Goal: Task Accomplishment & Management: Complete application form

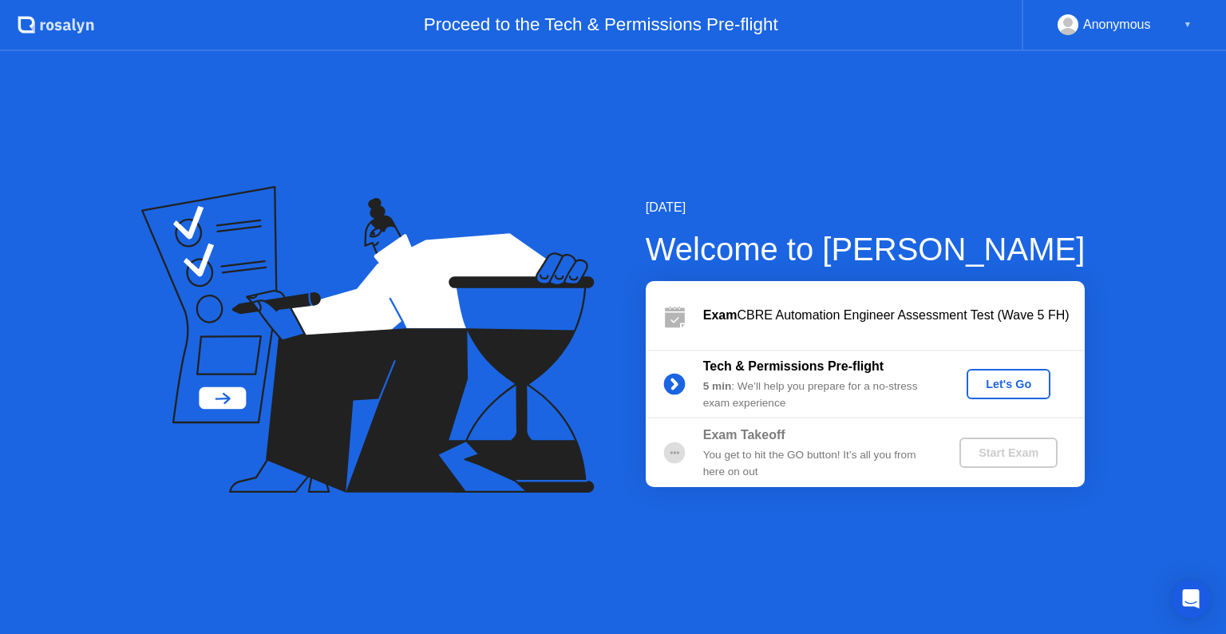
click at [1009, 384] on div "Let's Go" at bounding box center [1008, 384] width 71 height 13
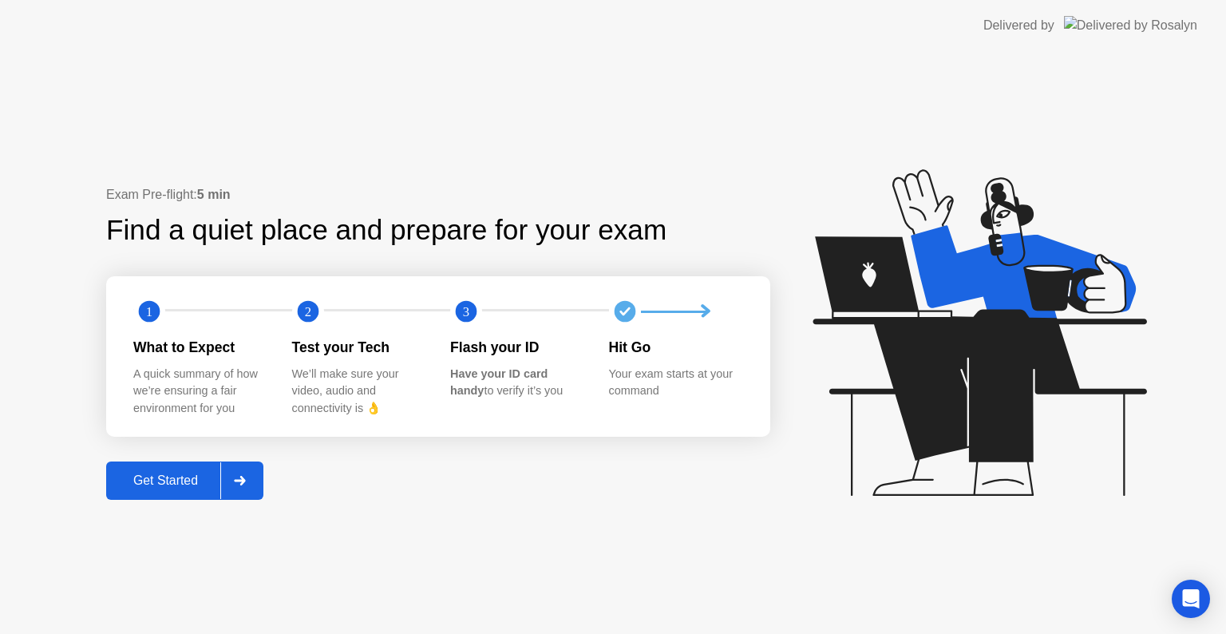
click at [163, 498] on button "Get Started" at bounding box center [184, 480] width 157 height 38
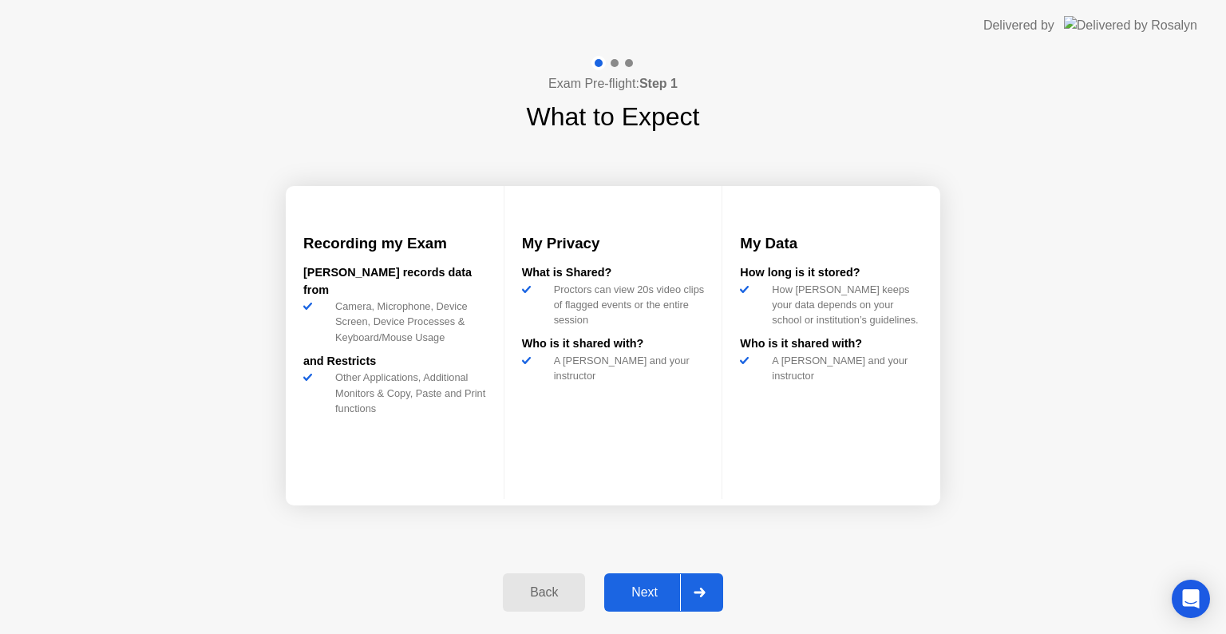
click at [638, 596] on div "Next" at bounding box center [644, 592] width 71 height 14
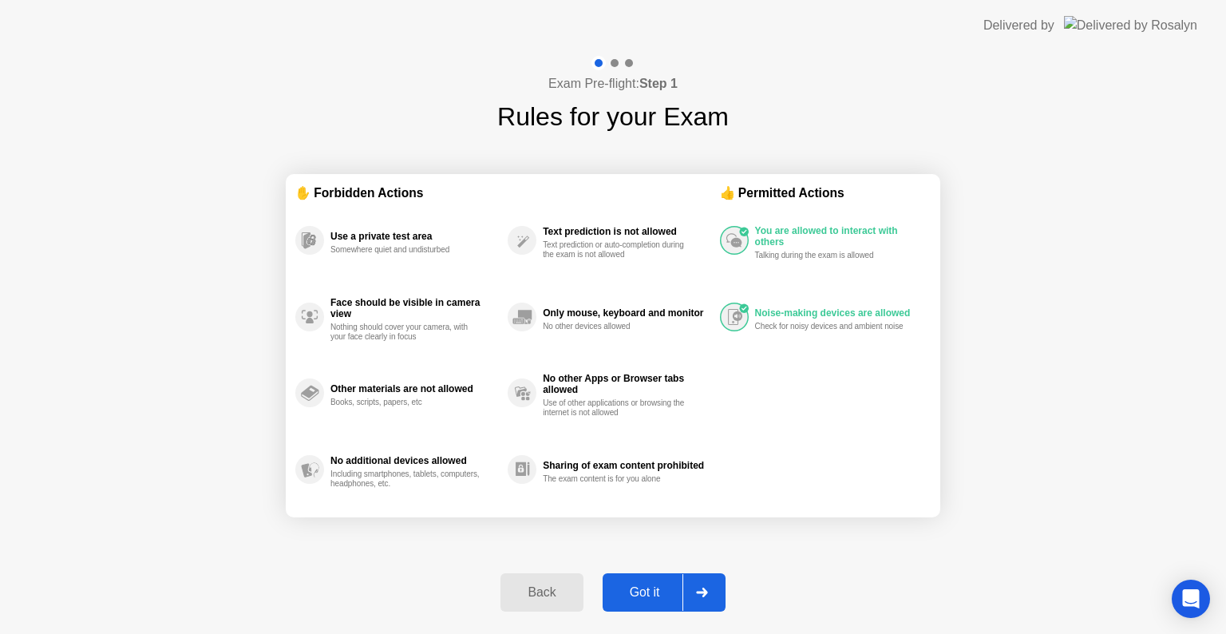
click at [644, 593] on div "Got it" at bounding box center [645, 592] width 75 height 14
select select "**********"
select select "*******"
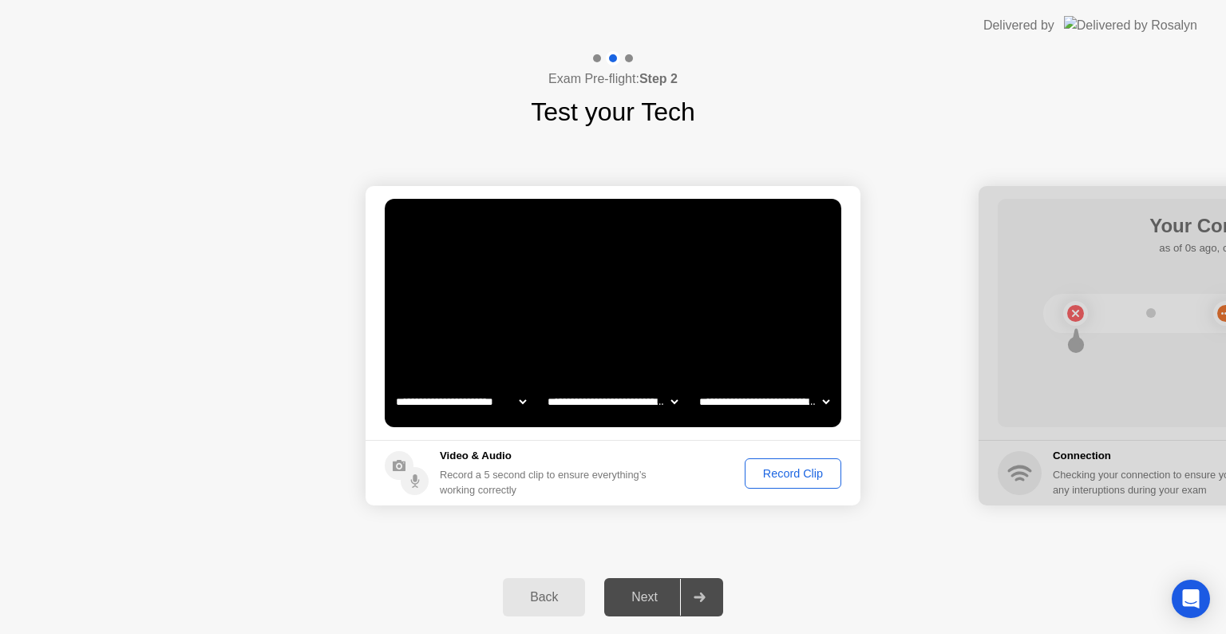
click at [790, 473] on div "Record Clip" at bounding box center [793, 473] width 85 height 13
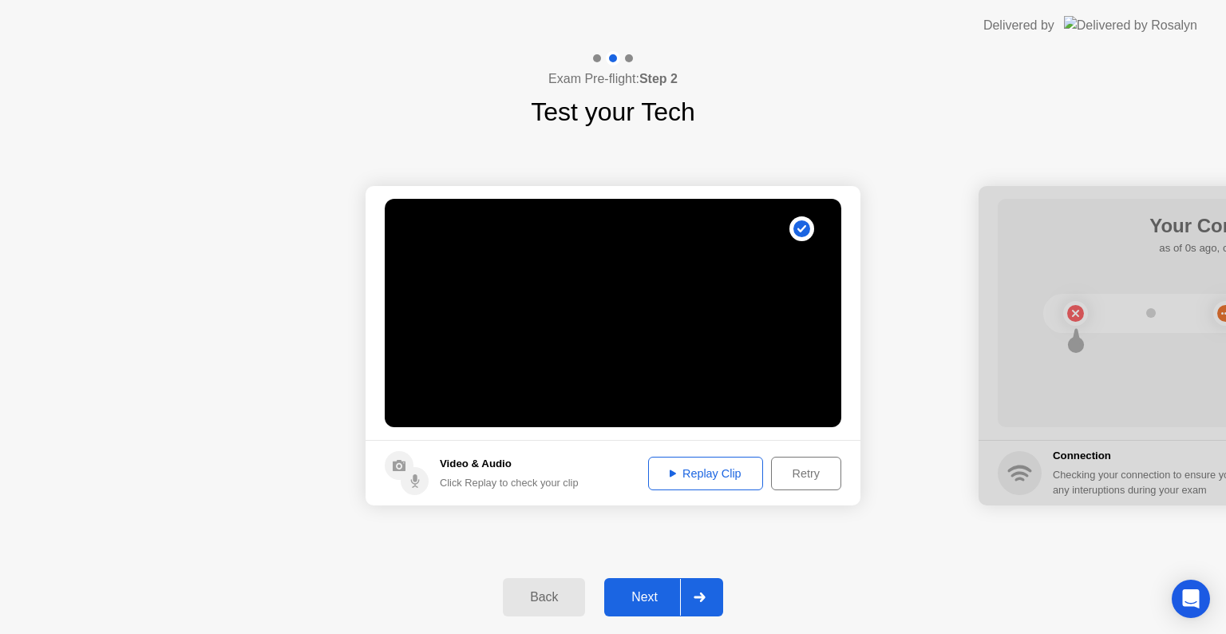
click at [694, 473] on div "Replay Clip" at bounding box center [706, 473] width 104 height 13
click at [645, 604] on div "Next" at bounding box center [644, 597] width 71 height 14
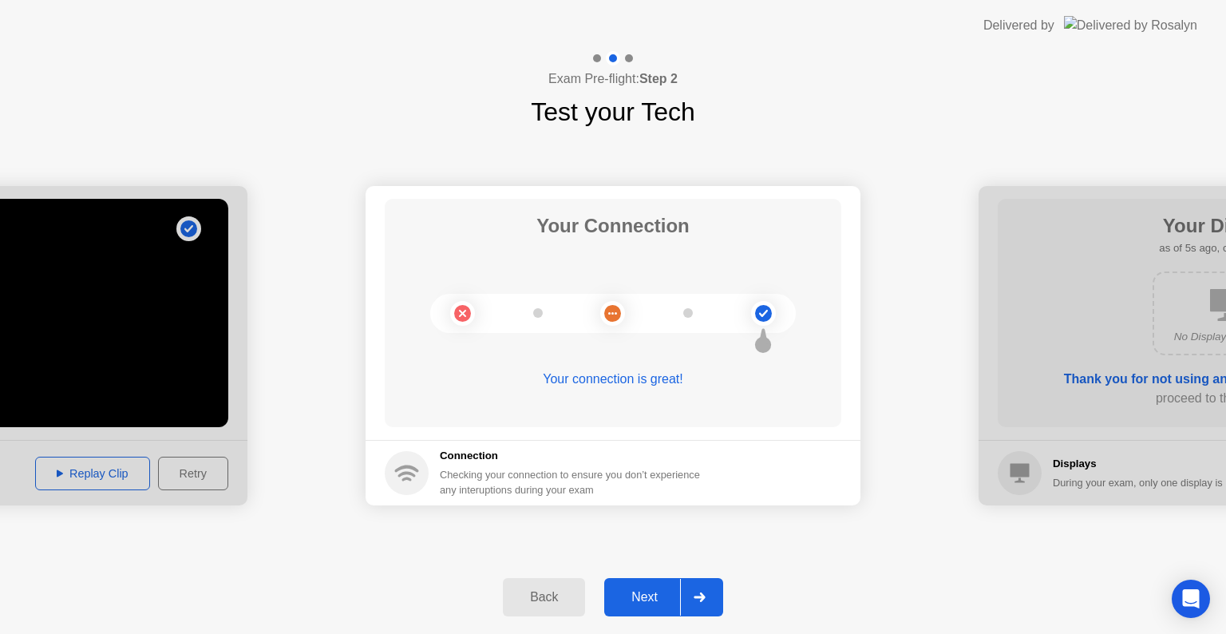
click at [644, 596] on div "Next" at bounding box center [644, 597] width 71 height 14
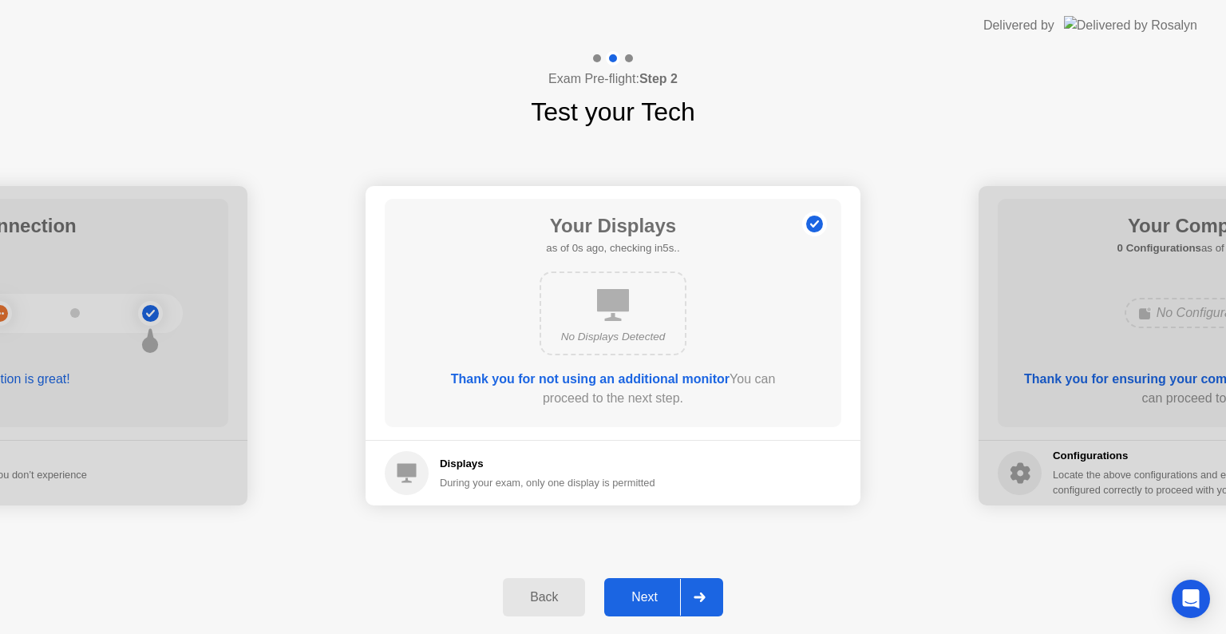
click at [648, 601] on div "Next" at bounding box center [644, 597] width 71 height 14
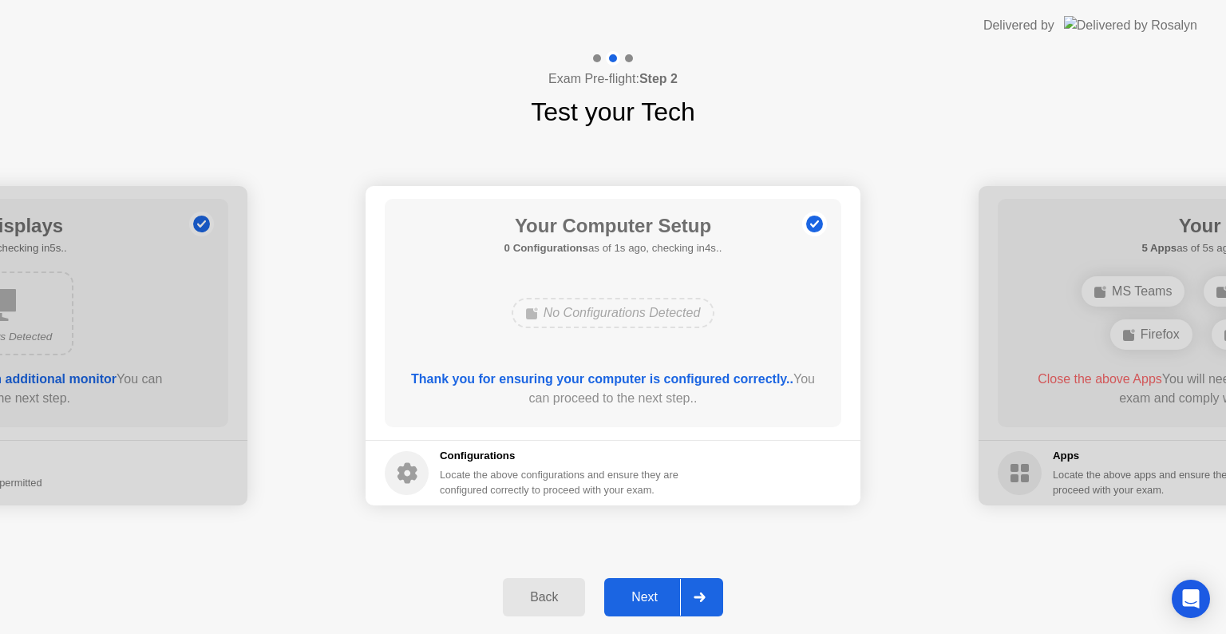
click at [639, 598] on div "Next" at bounding box center [644, 597] width 71 height 14
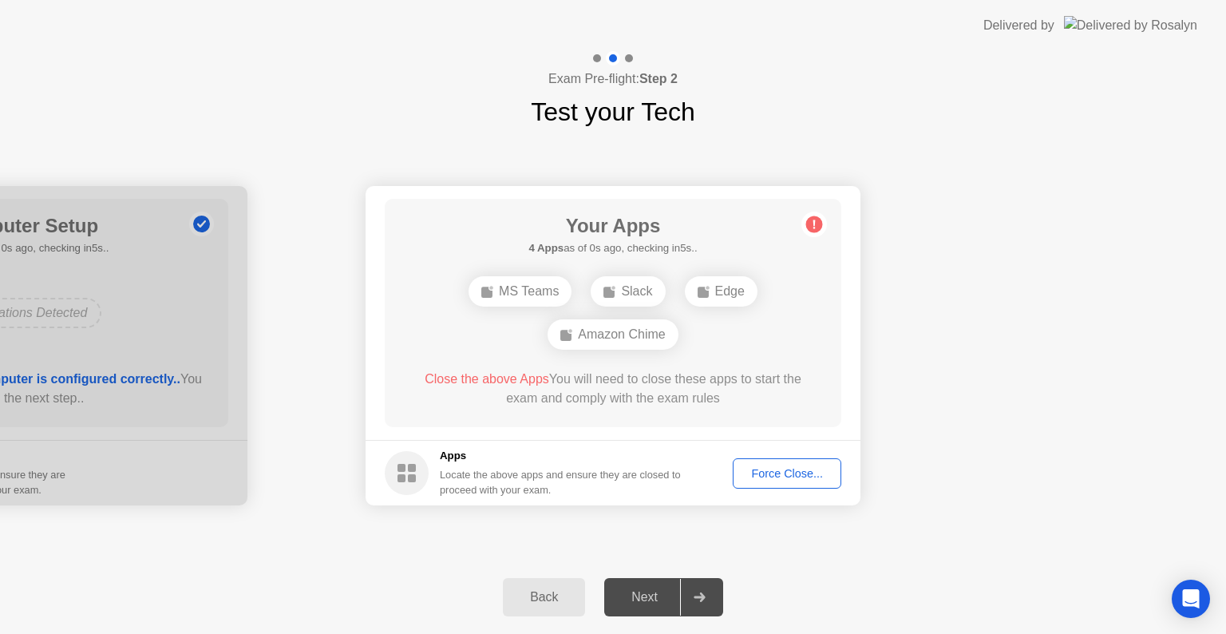
click at [786, 473] on div "Force Close..." at bounding box center [787, 473] width 97 height 13
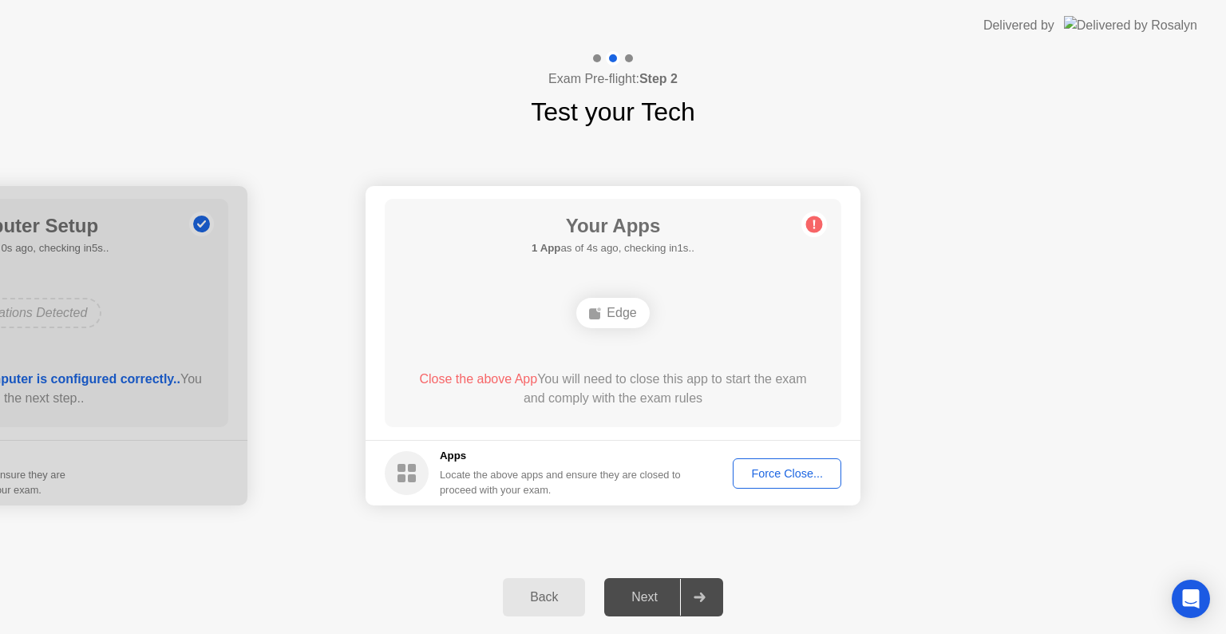
click at [795, 469] on div "Force Close..." at bounding box center [787, 473] width 97 height 13
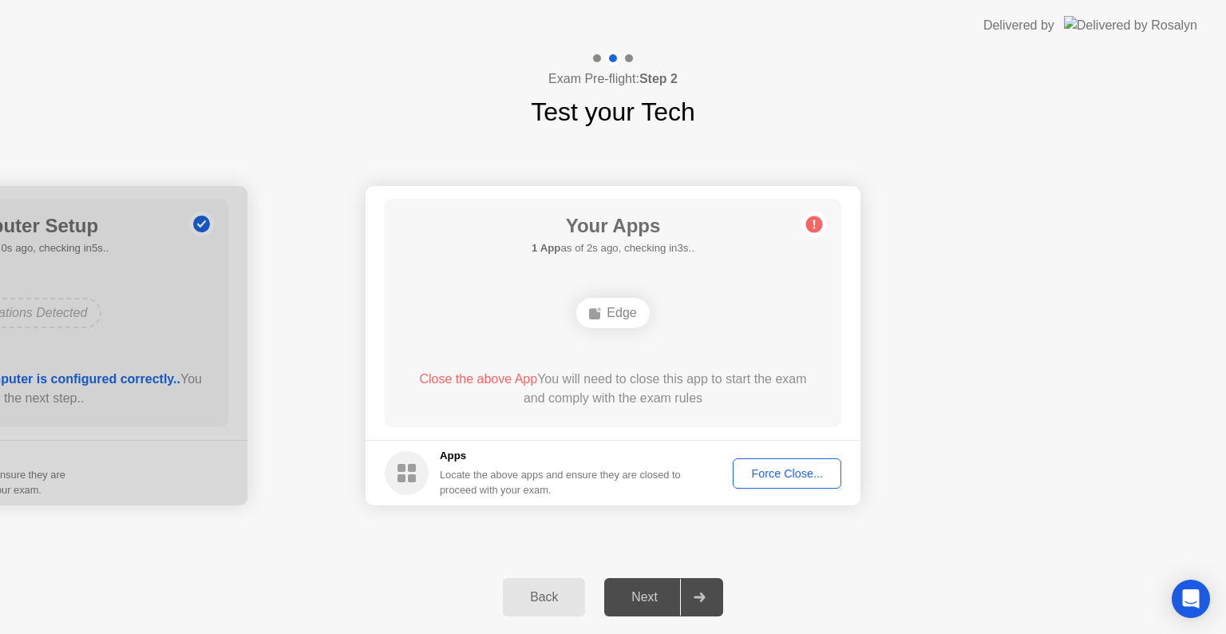
click at [789, 474] on div "Force Close..." at bounding box center [787, 473] width 97 height 13
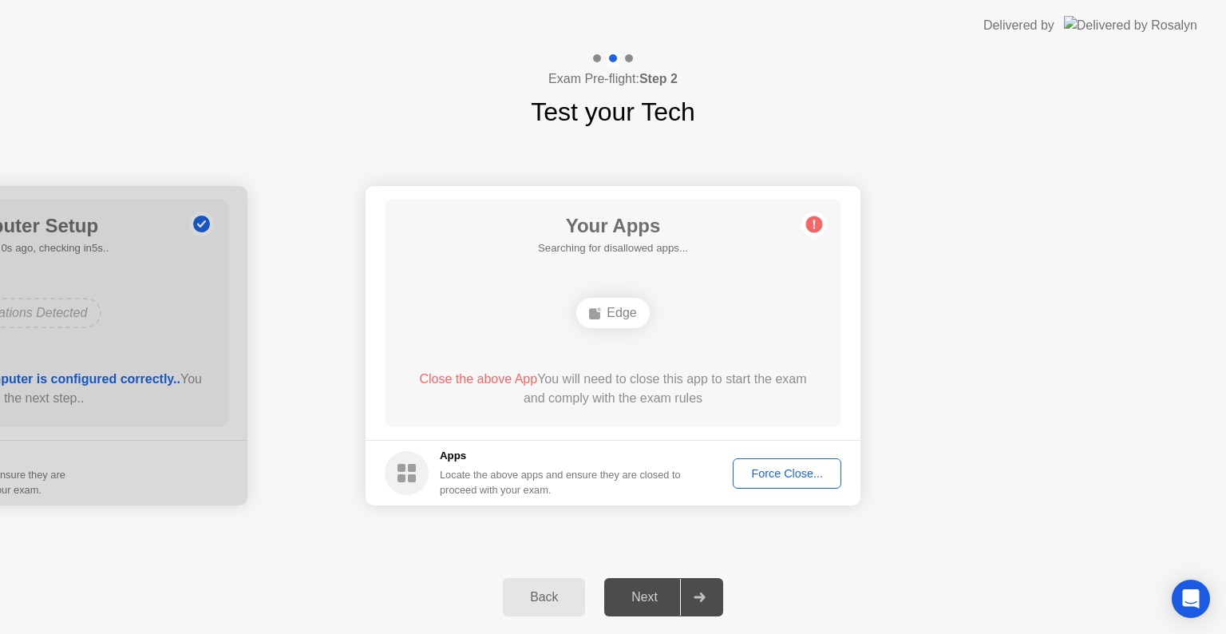
click at [790, 473] on div "Force Close..." at bounding box center [787, 473] width 97 height 13
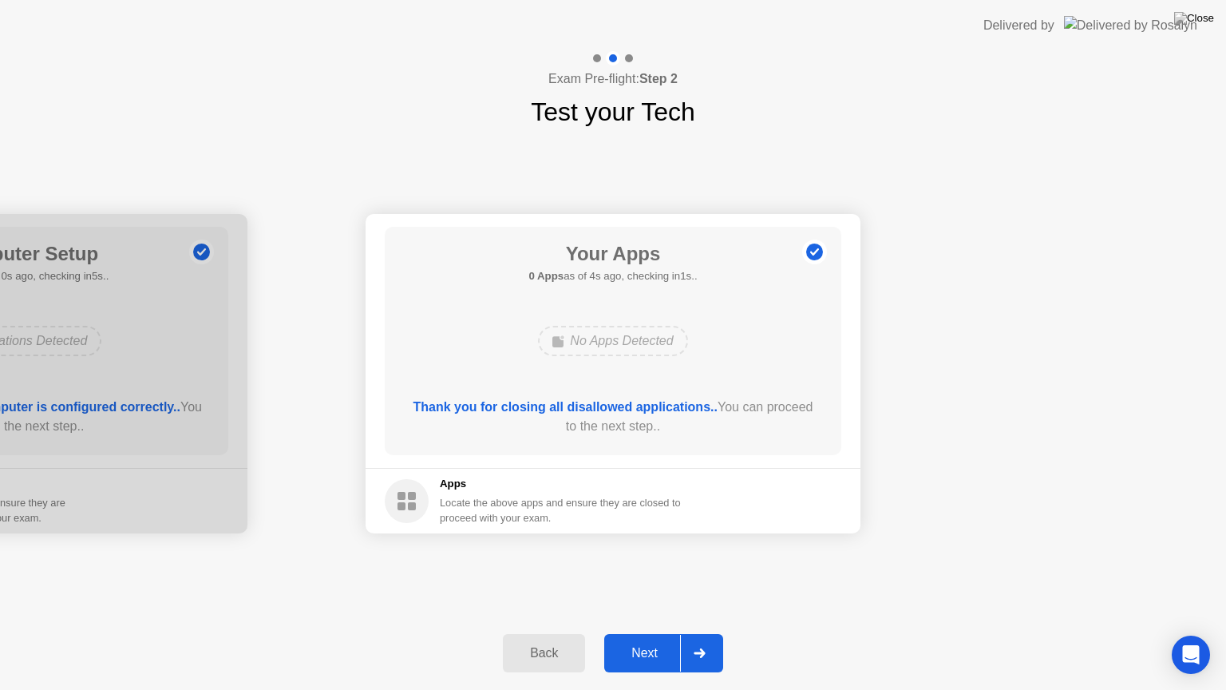
click at [636, 633] on div "Next" at bounding box center [644, 653] width 71 height 14
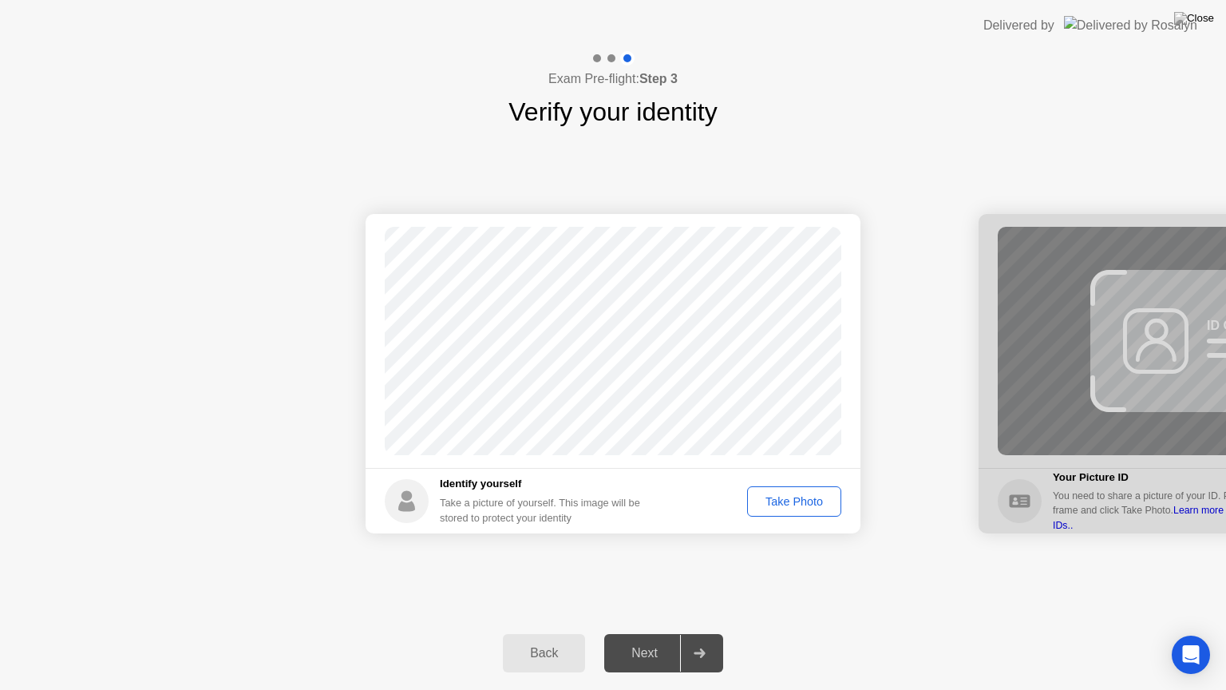
click at [796, 499] on div "Take Photo" at bounding box center [794, 501] width 83 height 13
click at [642, 633] on div "Next" at bounding box center [644, 653] width 71 height 14
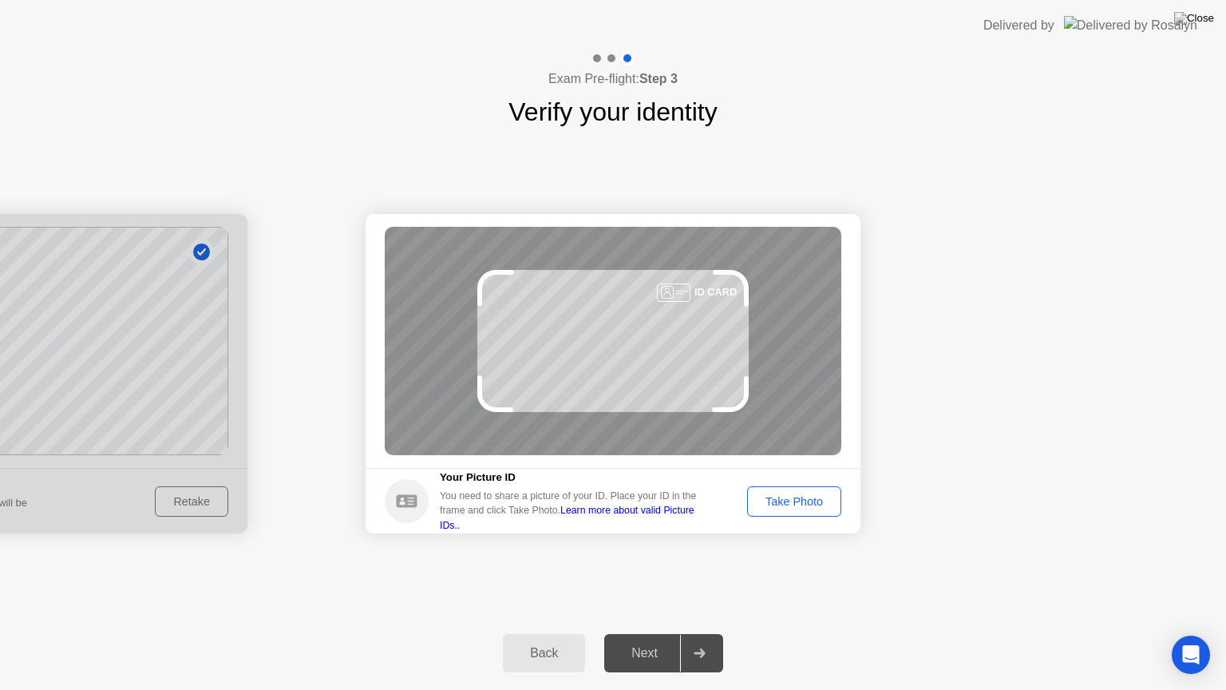
click at [789, 495] on div "Take Photo" at bounding box center [794, 501] width 83 height 13
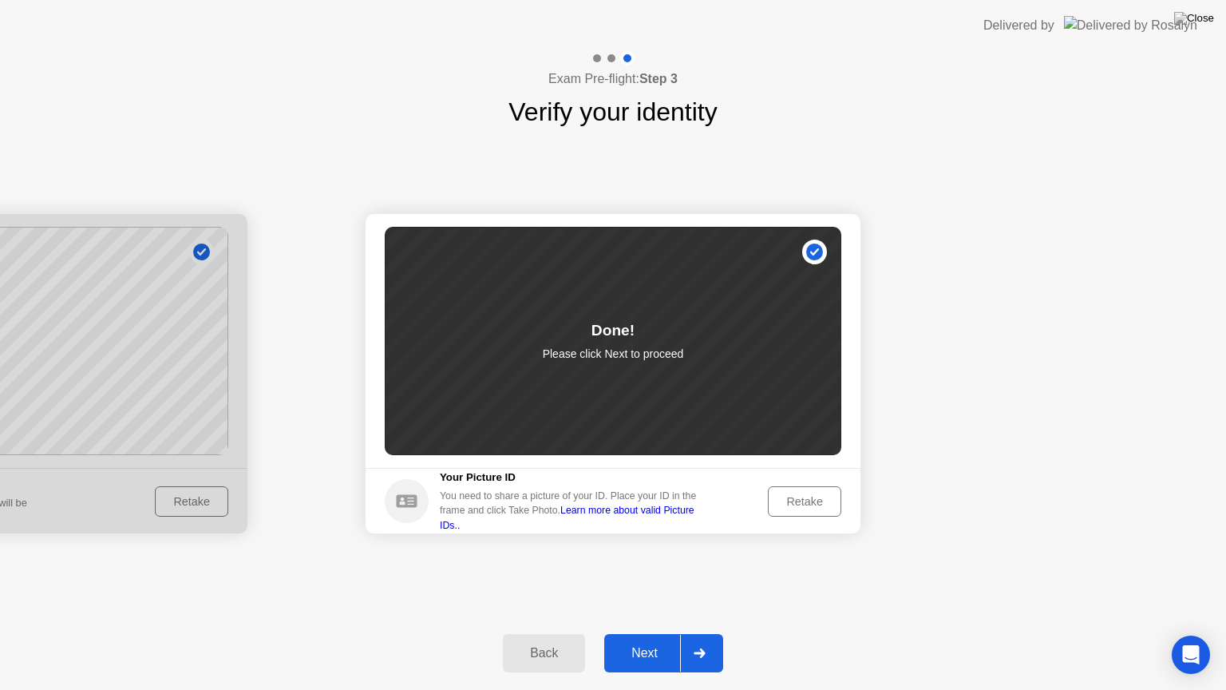
click at [647, 633] on div "Next" at bounding box center [644, 653] width 71 height 14
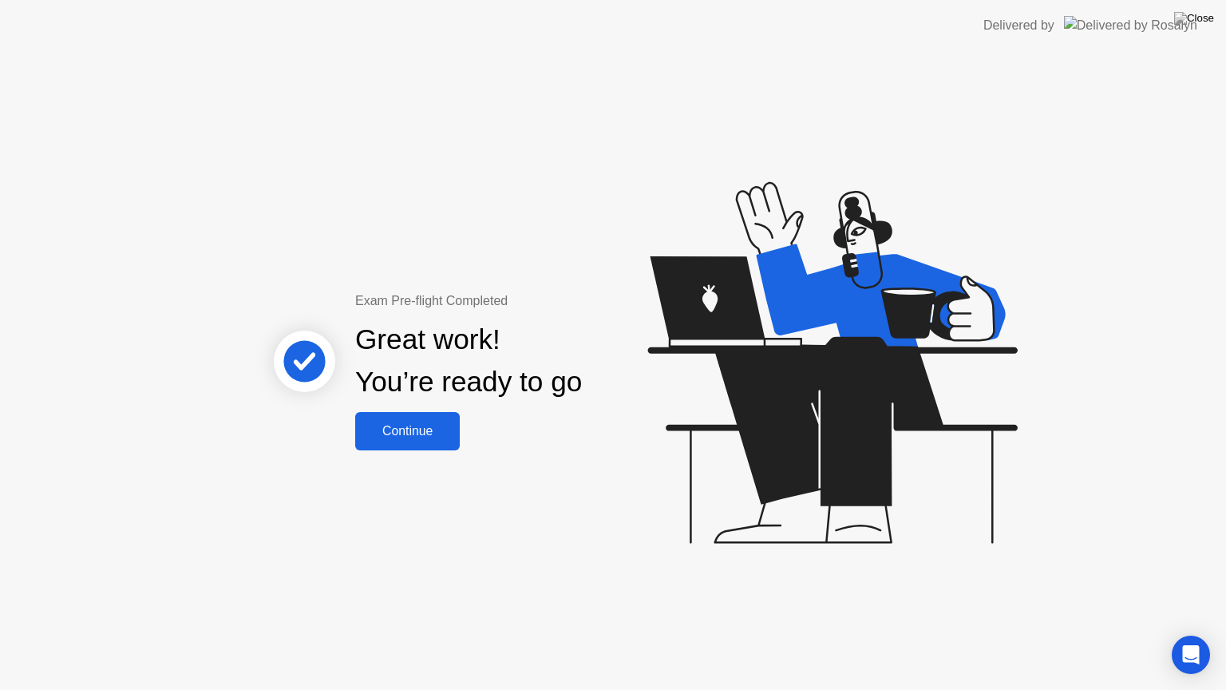
click at [408, 434] on div "Continue" at bounding box center [407, 431] width 95 height 14
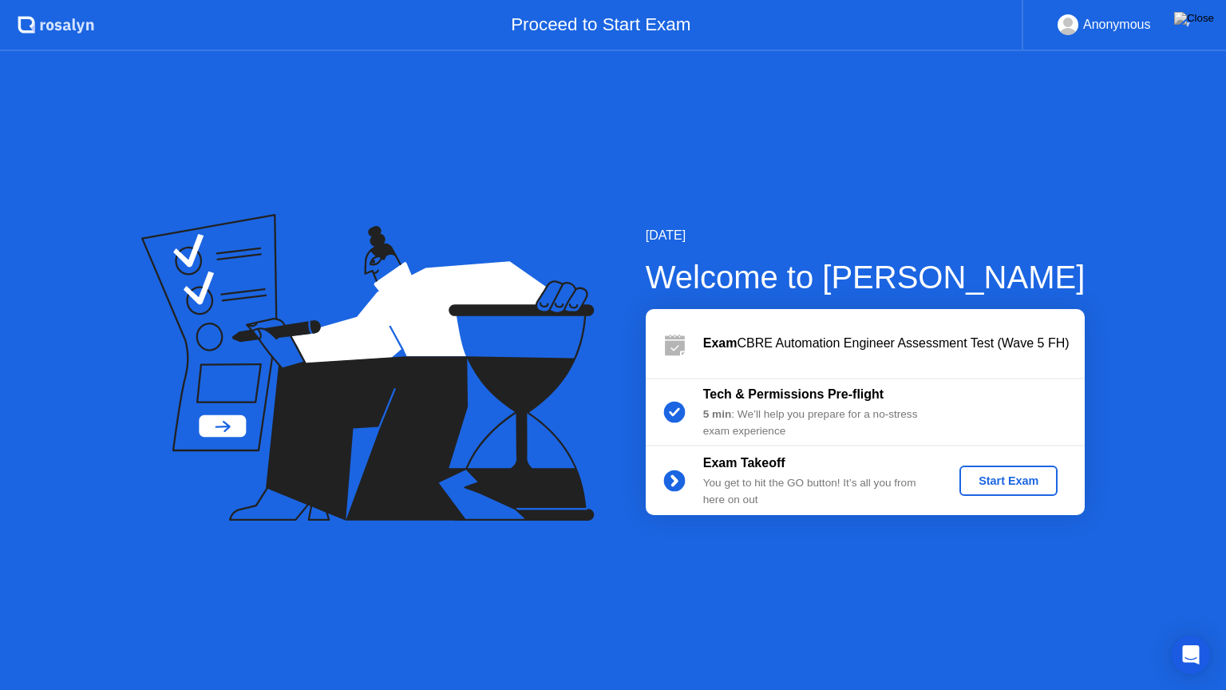
click at [1006, 481] on div "Start Exam" at bounding box center [1008, 480] width 85 height 13
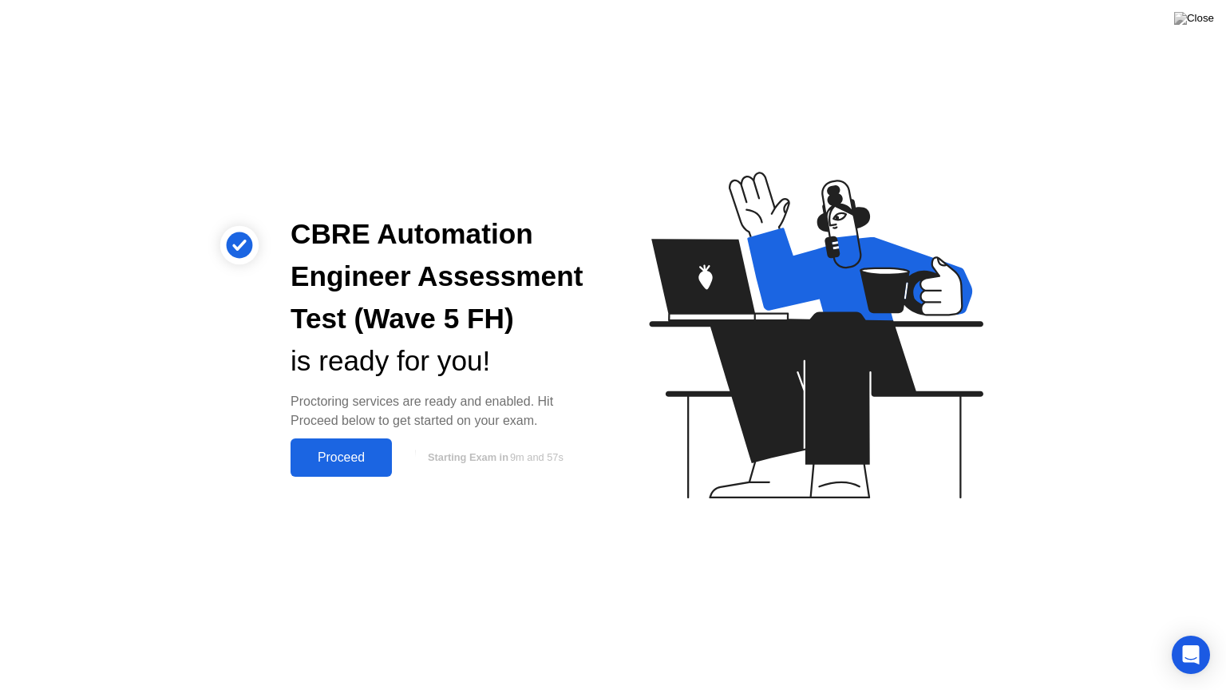
click at [351, 457] on div "Proceed" at bounding box center [341, 457] width 92 height 14
